Goal: Task Accomplishment & Management: Use online tool/utility

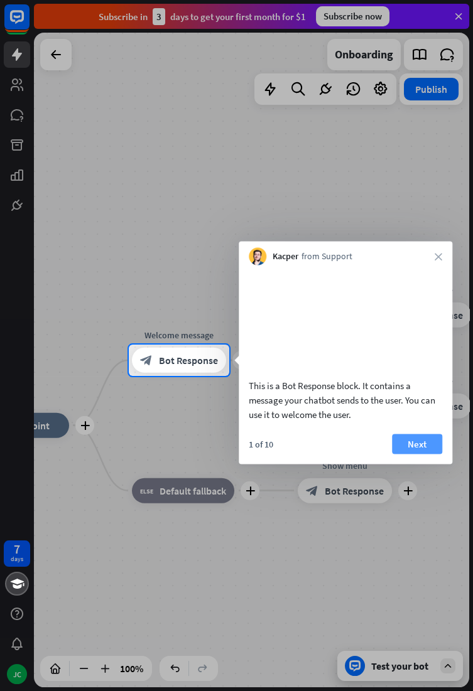
click at [429, 454] on button "Next" at bounding box center [417, 444] width 50 height 20
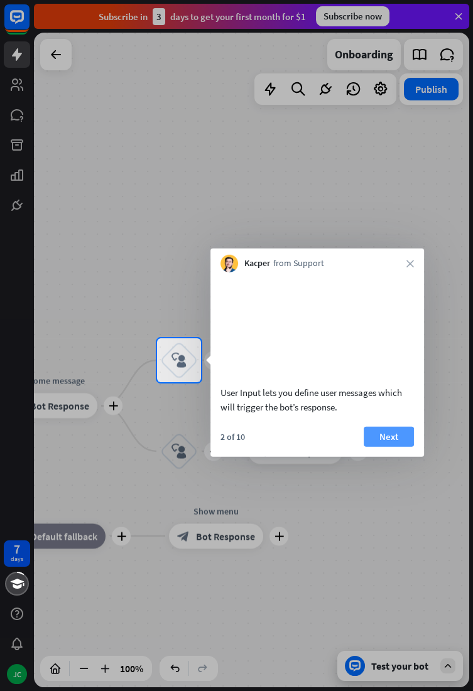
click at [397, 446] on button "Next" at bounding box center [389, 436] width 50 height 20
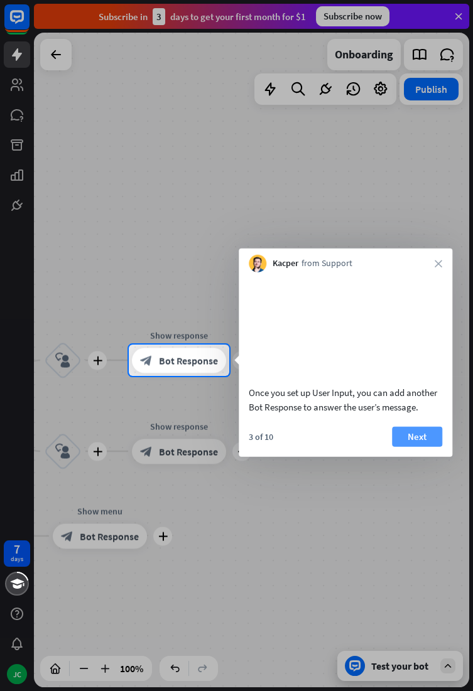
click at [416, 446] on button "Next" at bounding box center [417, 436] width 50 height 20
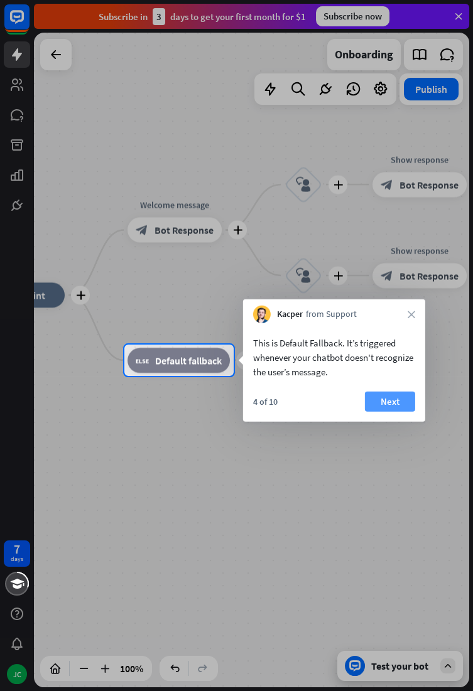
click at [394, 398] on button "Next" at bounding box center [390, 402] width 50 height 20
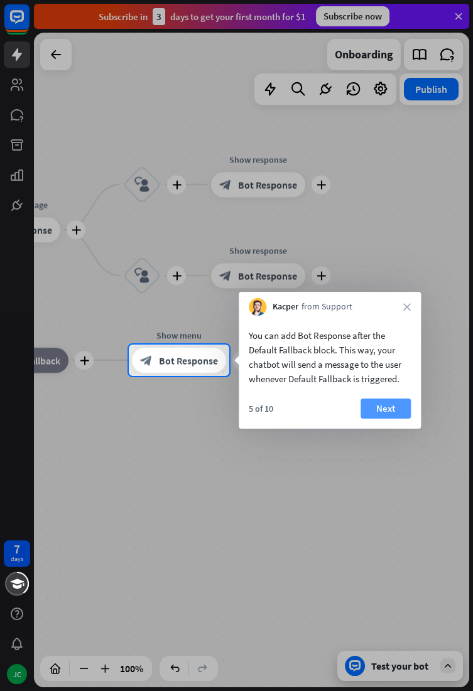
click at [389, 411] on button "Next" at bounding box center [385, 409] width 50 height 20
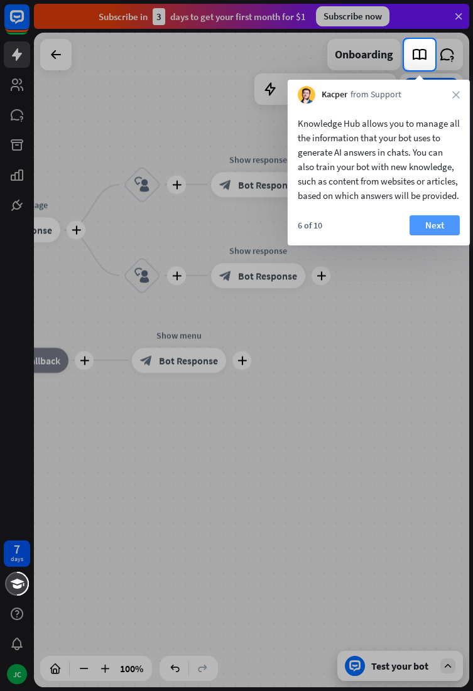
click at [432, 235] on button "Next" at bounding box center [434, 225] width 50 height 20
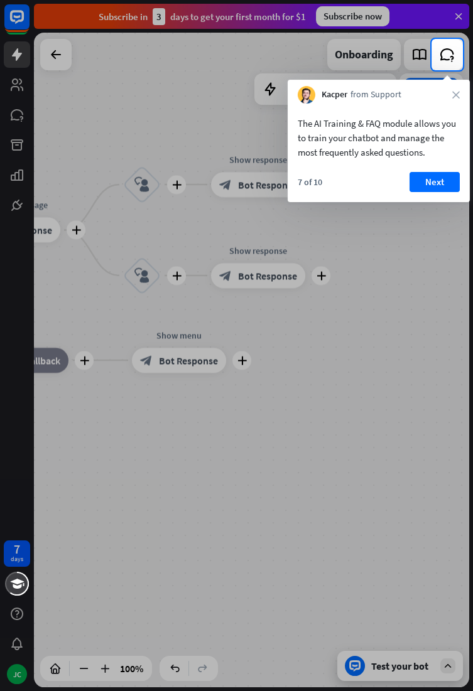
click at [443, 191] on button "Next" at bounding box center [434, 182] width 50 height 20
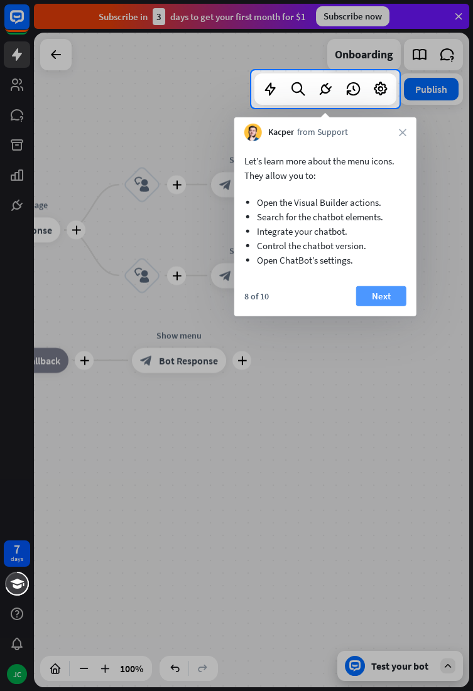
click at [392, 294] on button "Next" at bounding box center [381, 296] width 50 height 20
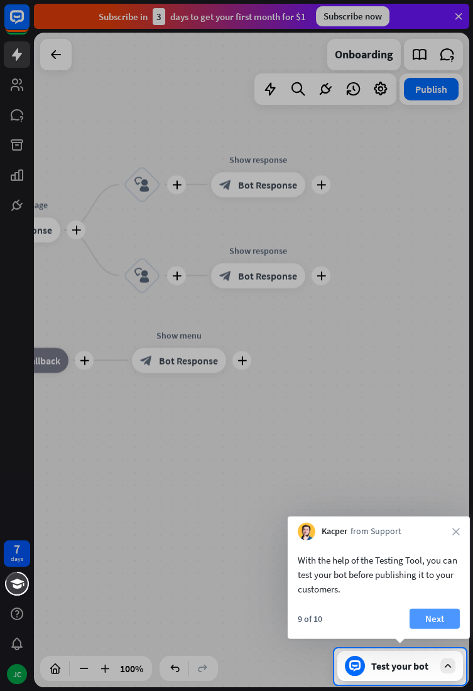
click at [435, 611] on button "Next" at bounding box center [434, 619] width 50 height 20
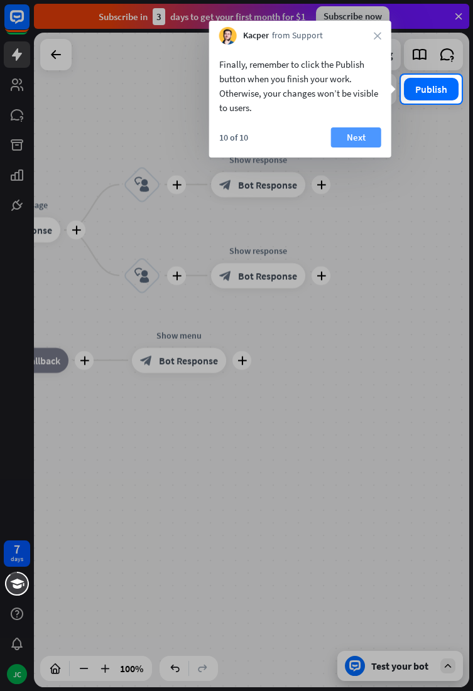
click at [374, 145] on button "Next" at bounding box center [356, 137] width 50 height 20
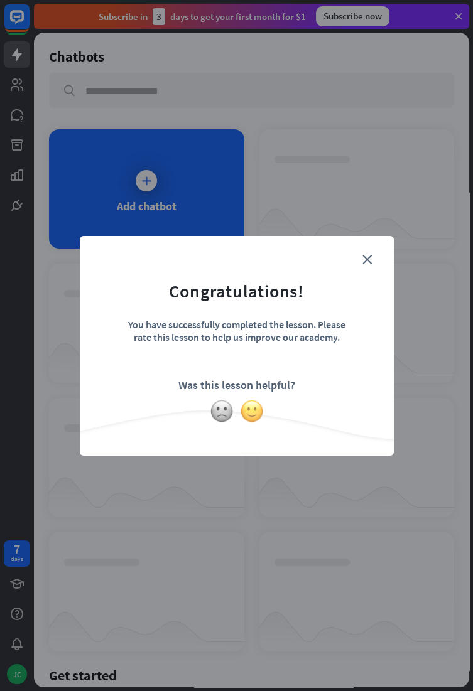
click at [254, 413] on img at bounding box center [252, 411] width 24 height 24
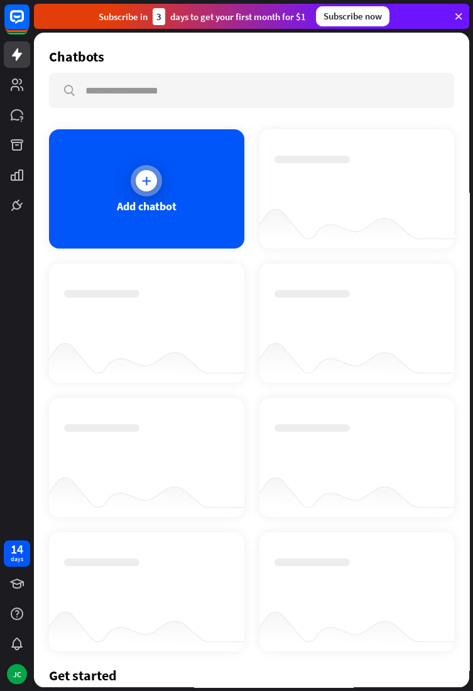
click at [80, 227] on div "Add chatbot" at bounding box center [146, 188] width 195 height 119
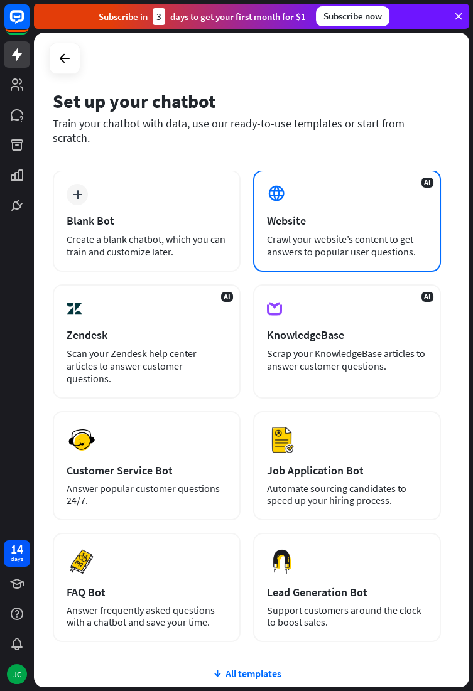
click at [415, 216] on div "AI Website Crawl your website’s content to get answers to popular user question…" at bounding box center [347, 221] width 188 height 102
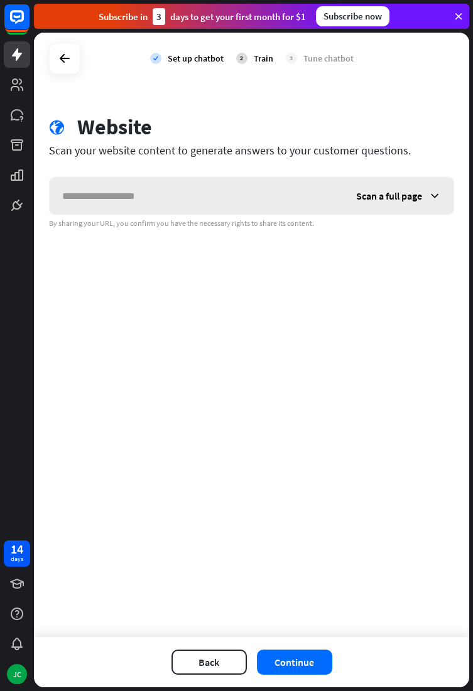
click at [435, 198] on icon at bounding box center [434, 196] width 13 height 13
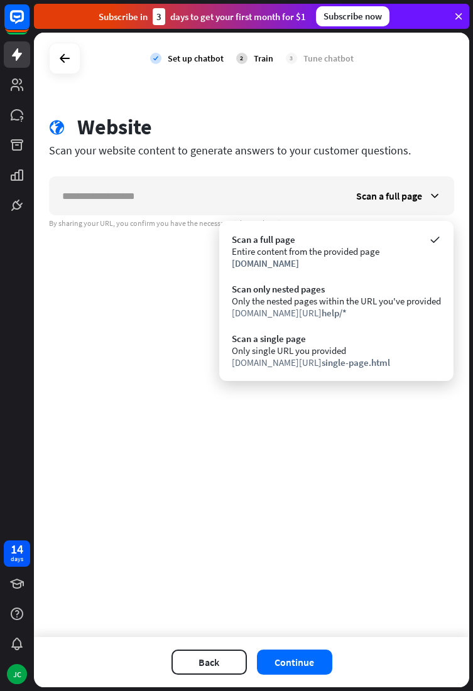
click at [67, 457] on div "check Set up chatbot 2 Train 3 Tune chatbot globe Website Scan your website con…" at bounding box center [251, 335] width 435 height 605
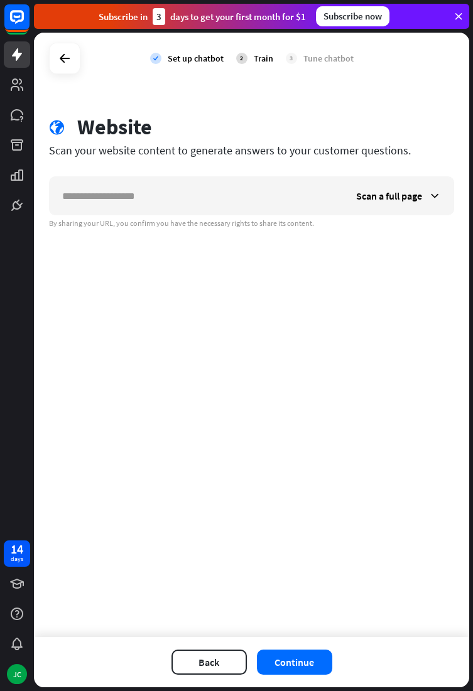
click at [66, 37] on div "check Set up chatbot 2 Train 3 Tune chatbot" at bounding box center [251, 58] width 435 height 51
click at [60, 51] on icon at bounding box center [64, 58] width 15 height 15
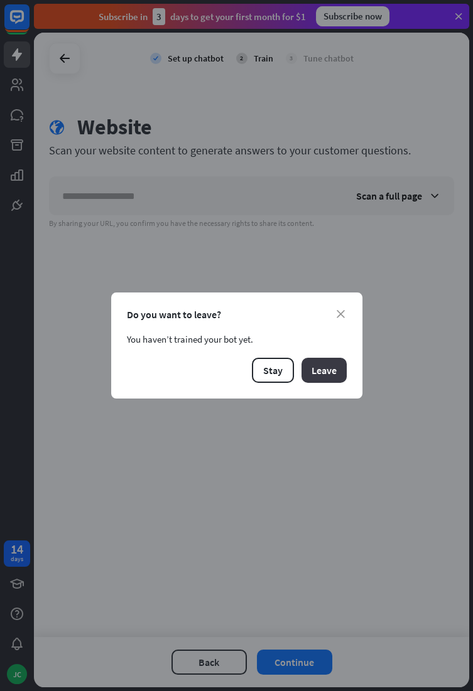
click at [327, 374] on button "Leave" at bounding box center [323, 370] width 45 height 25
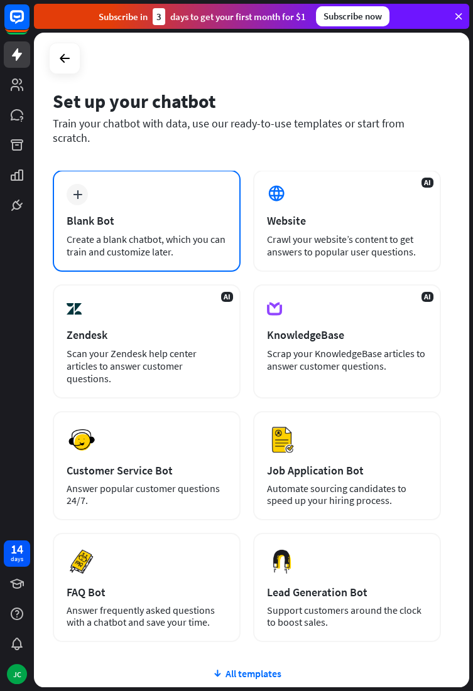
click at [62, 238] on div "plus Blank Bot Create a blank chatbot, which you can train and customize later." at bounding box center [147, 221] width 188 height 102
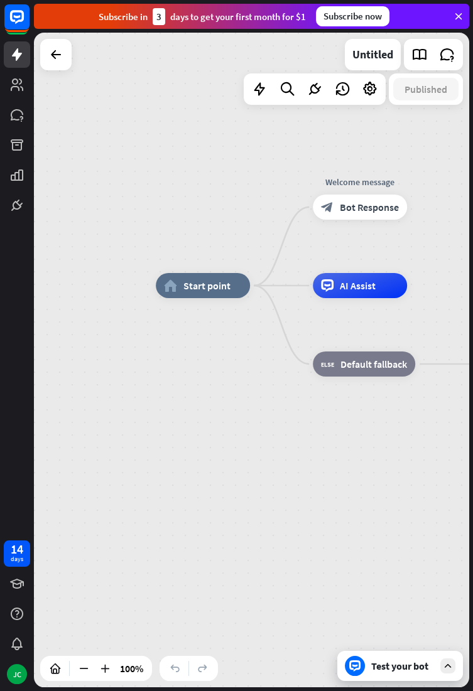
click at [377, 662] on div "Test your bot" at bounding box center [402, 666] width 63 height 13
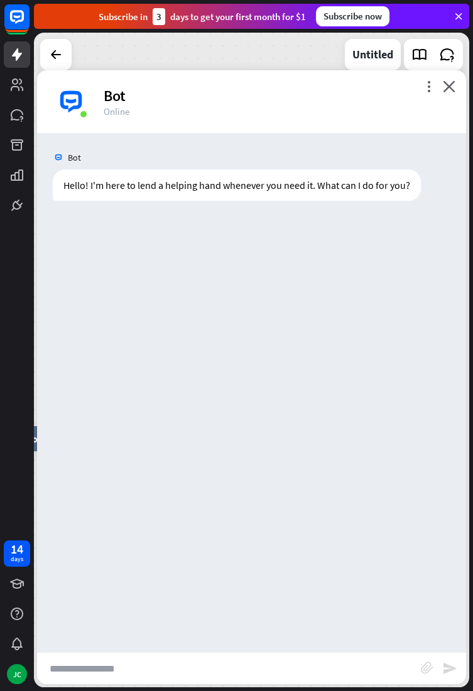
click at [112, 673] on input "text" at bounding box center [229, 668] width 384 height 31
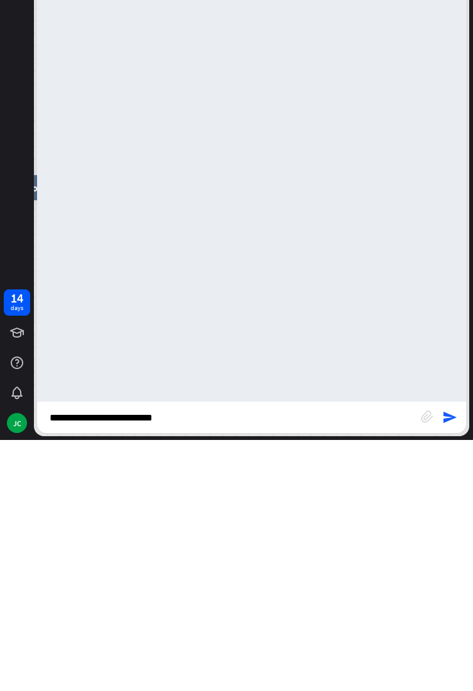
type input "**********"
click at [451, 664] on icon "send" at bounding box center [449, 668] width 15 height 15
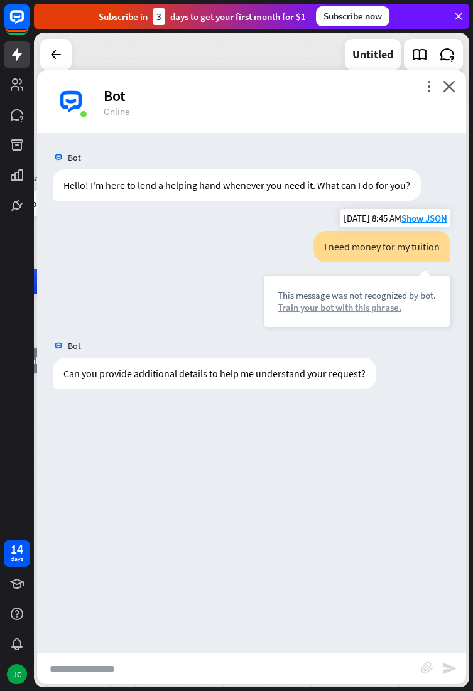
click at [386, 308] on div "Train your bot with this phrase." at bounding box center [357, 307] width 158 height 12
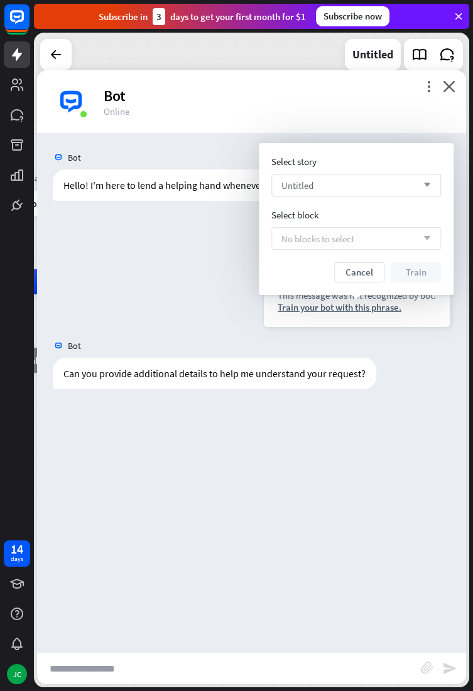
click at [397, 189] on div "Untitled arrow_down" at bounding box center [356, 185] width 170 height 23
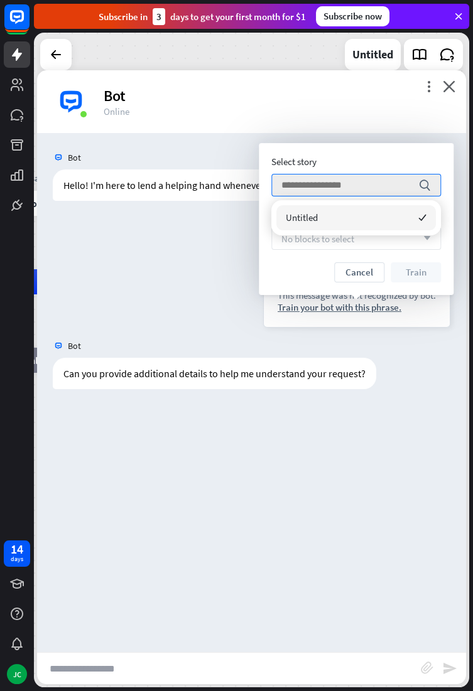
click at [405, 325] on div "This message was not recognized by bot. Train your bot with this phrase." at bounding box center [356, 301] width 187 height 53
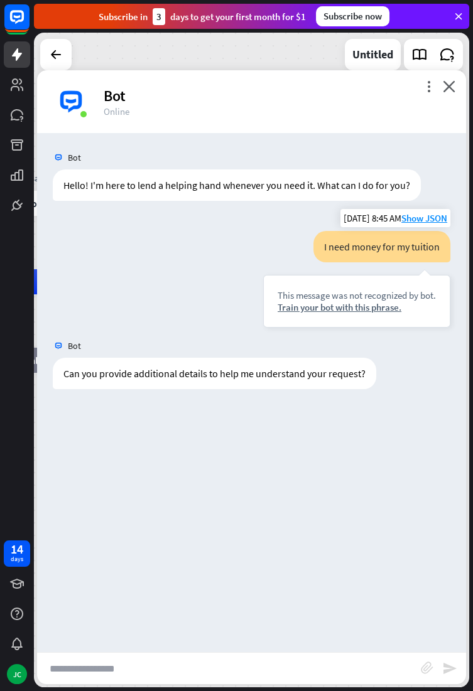
click at [431, 245] on div "I need money for my tuition" at bounding box center [381, 246] width 137 height 31
click at [376, 307] on div "Train your bot with this phrase." at bounding box center [357, 307] width 158 height 12
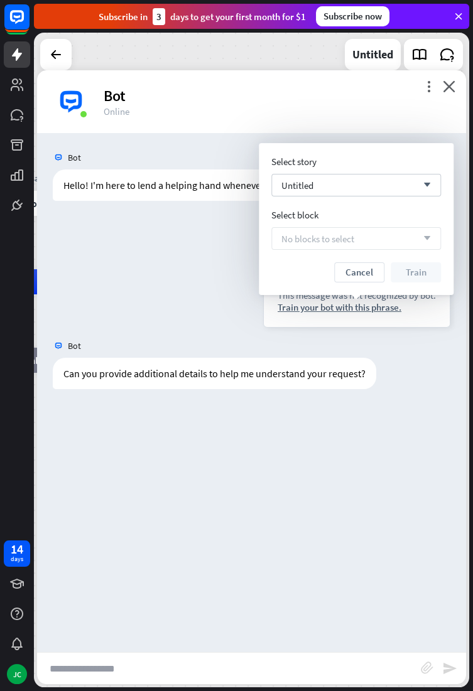
click at [432, 239] on div "No blocks to select arrow_down" at bounding box center [356, 238] width 170 height 23
click at [376, 278] on button "Cancel" at bounding box center [359, 272] width 50 height 20
